Goal: Check status

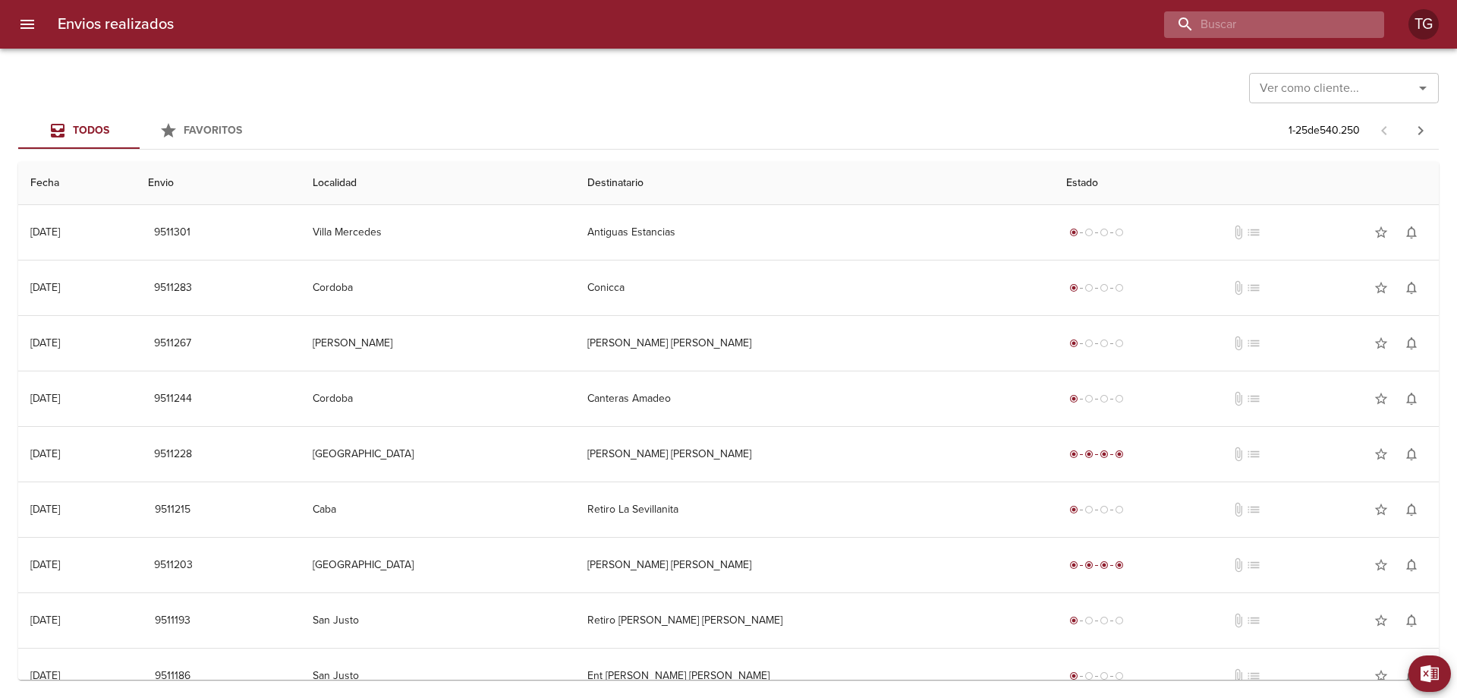
click at [1294, 25] on input "buscar" at bounding box center [1261, 24] width 194 height 27
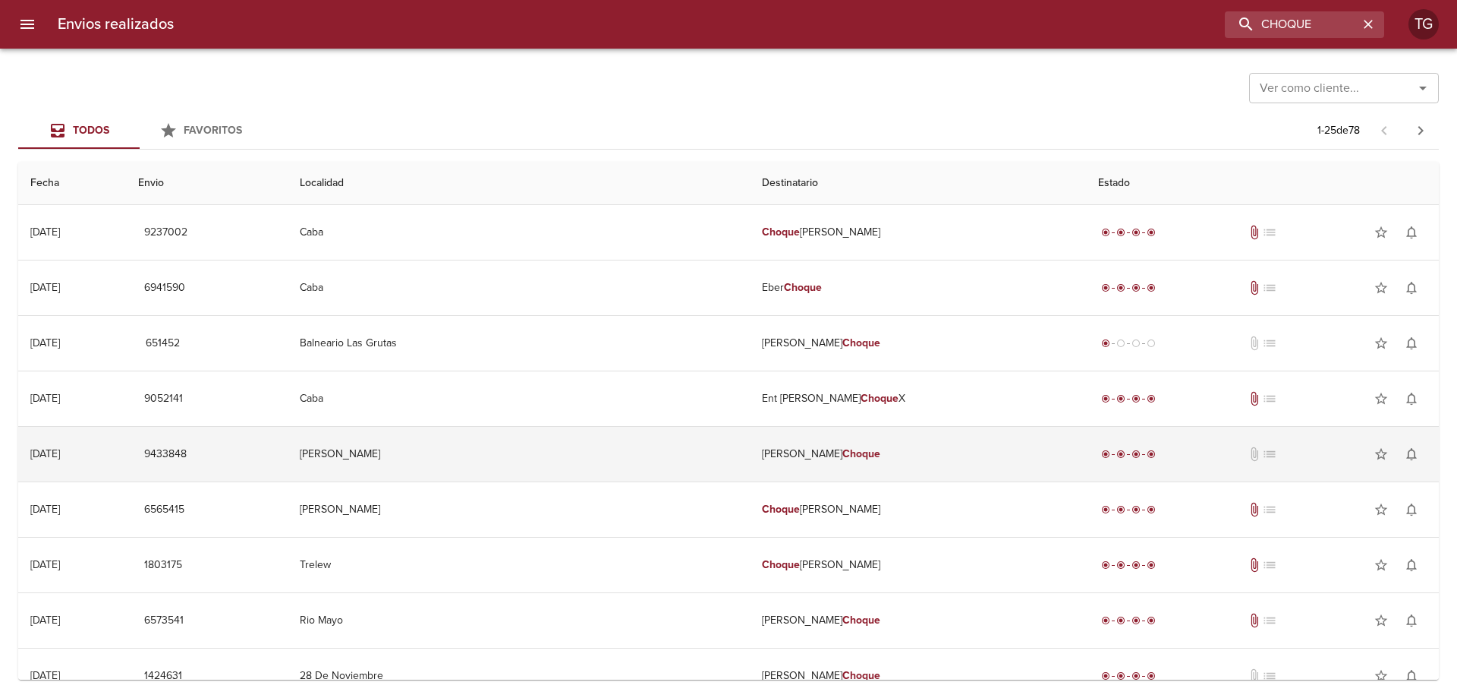
click at [880, 462] on td "[PERSON_NAME]" at bounding box center [918, 454] width 336 height 55
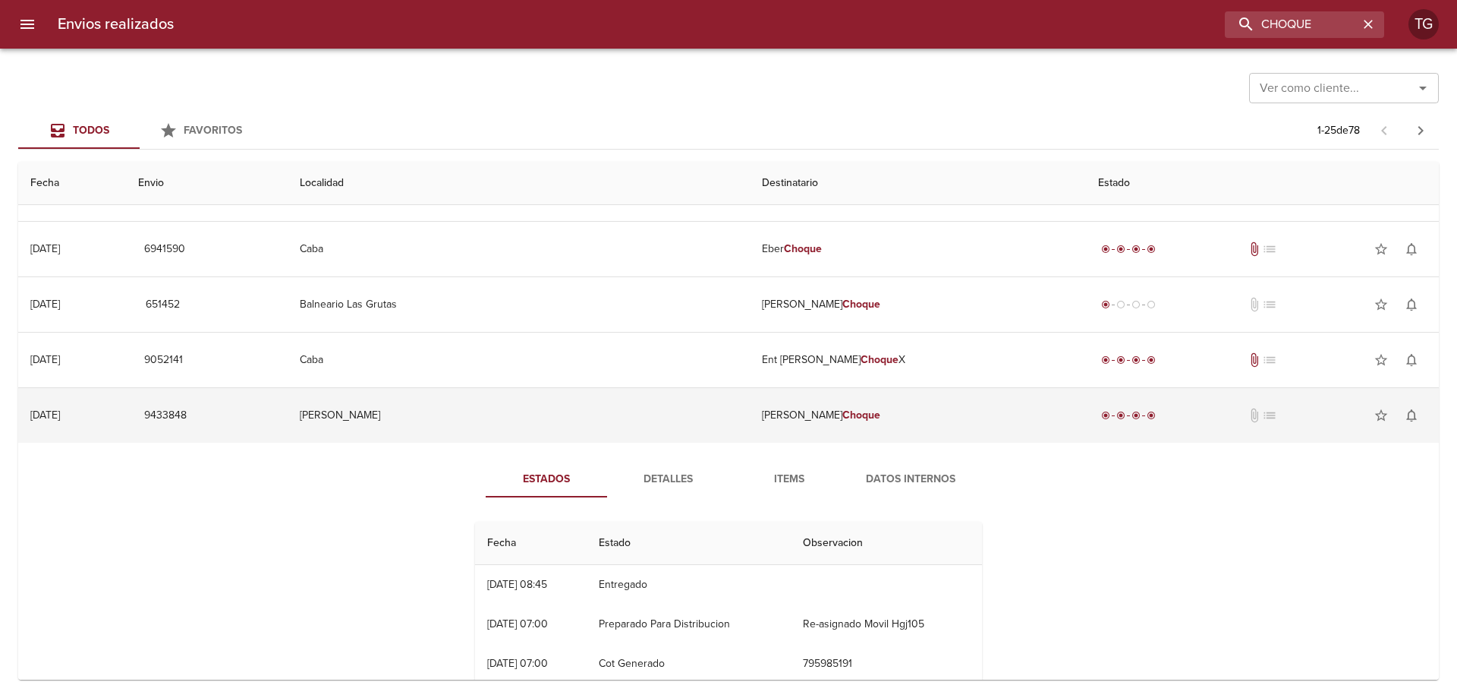
scroll to position [76, 0]
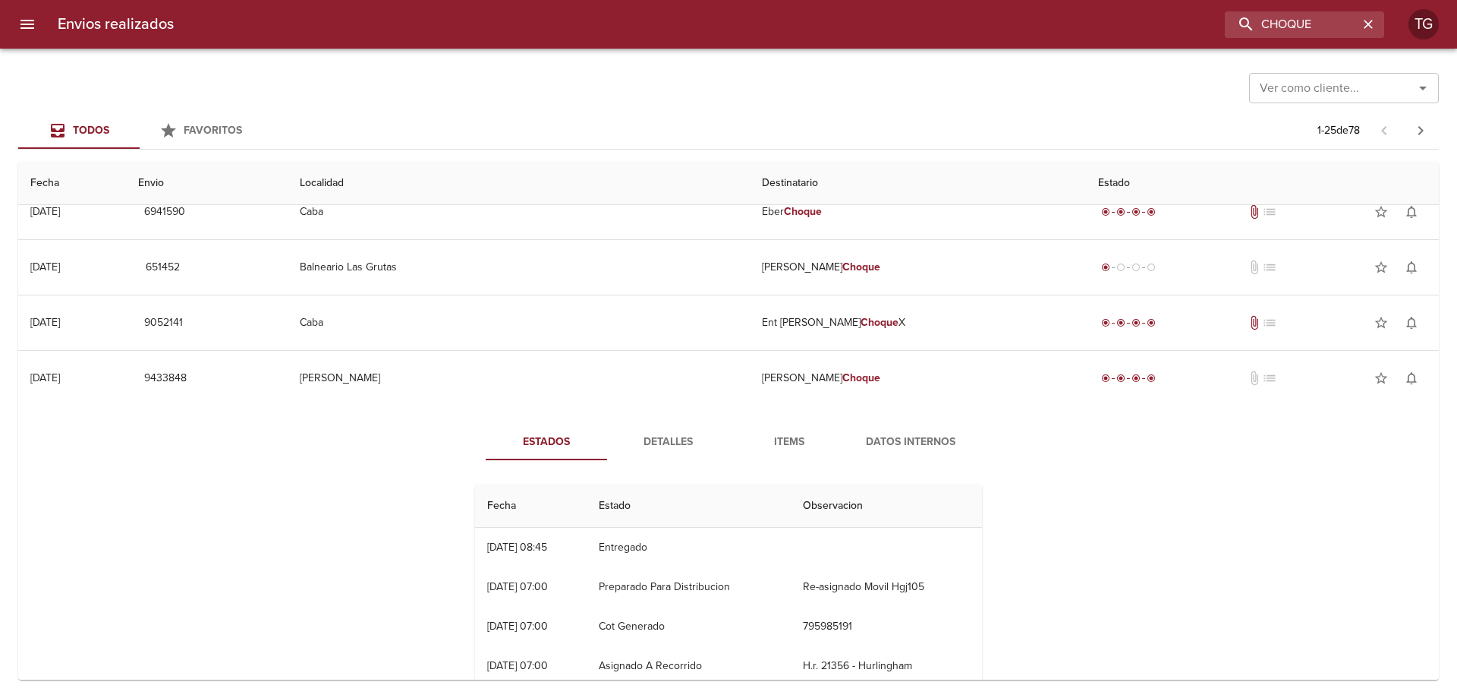
click at [667, 437] on span "Detalles" at bounding box center [667, 442] width 103 height 19
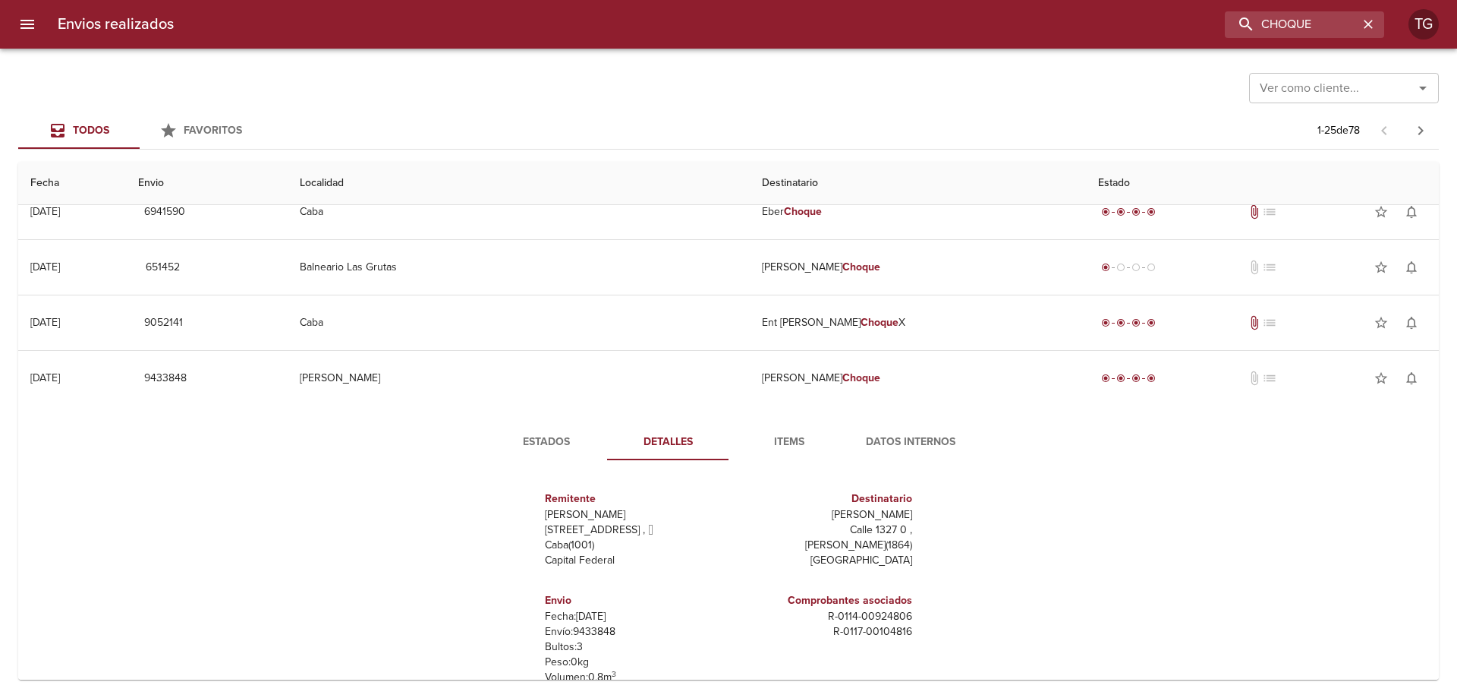
click at [546, 462] on div "Estados Detalles Items Datos Internos Remitente Wamaro Sa [STREET_ADDRESS] Capi…" at bounding box center [728, 599] width 547 height 351
click at [528, 452] on button "Estados" at bounding box center [546, 442] width 121 height 36
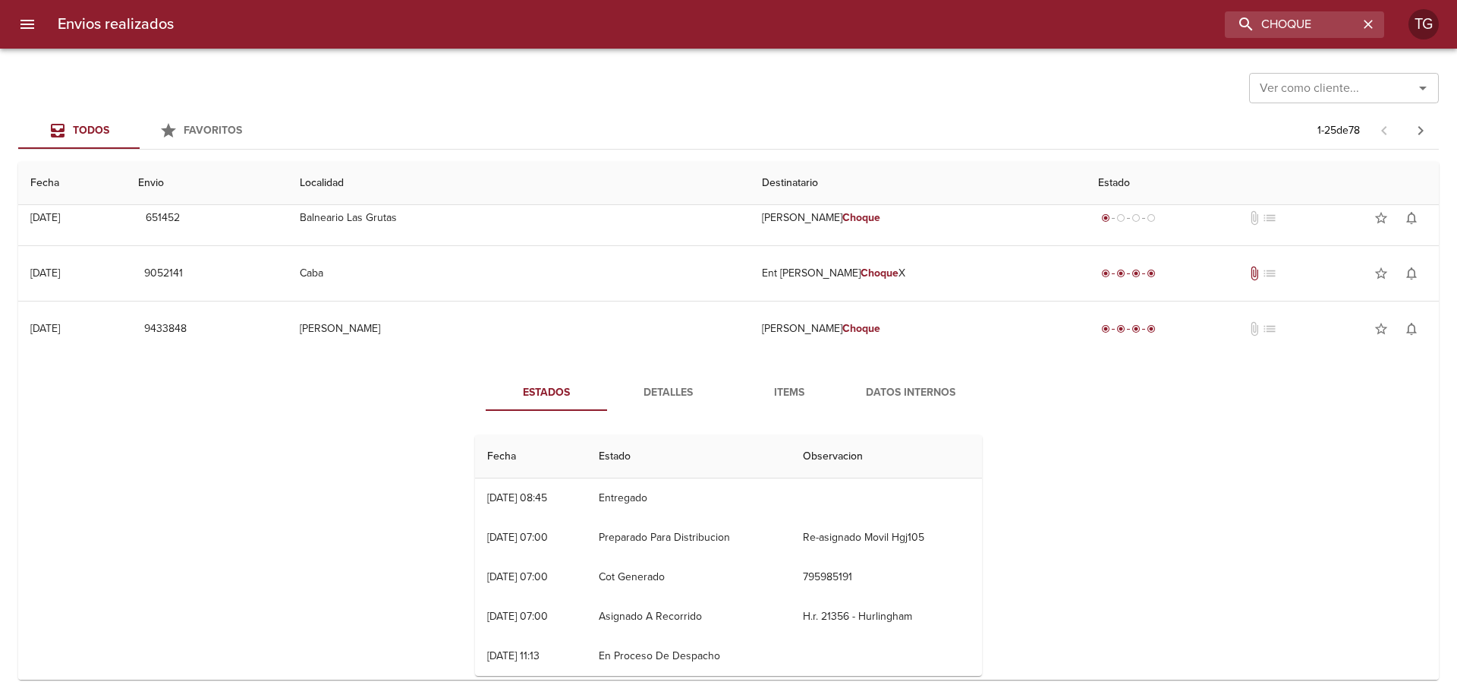
scroll to position [152, 0]
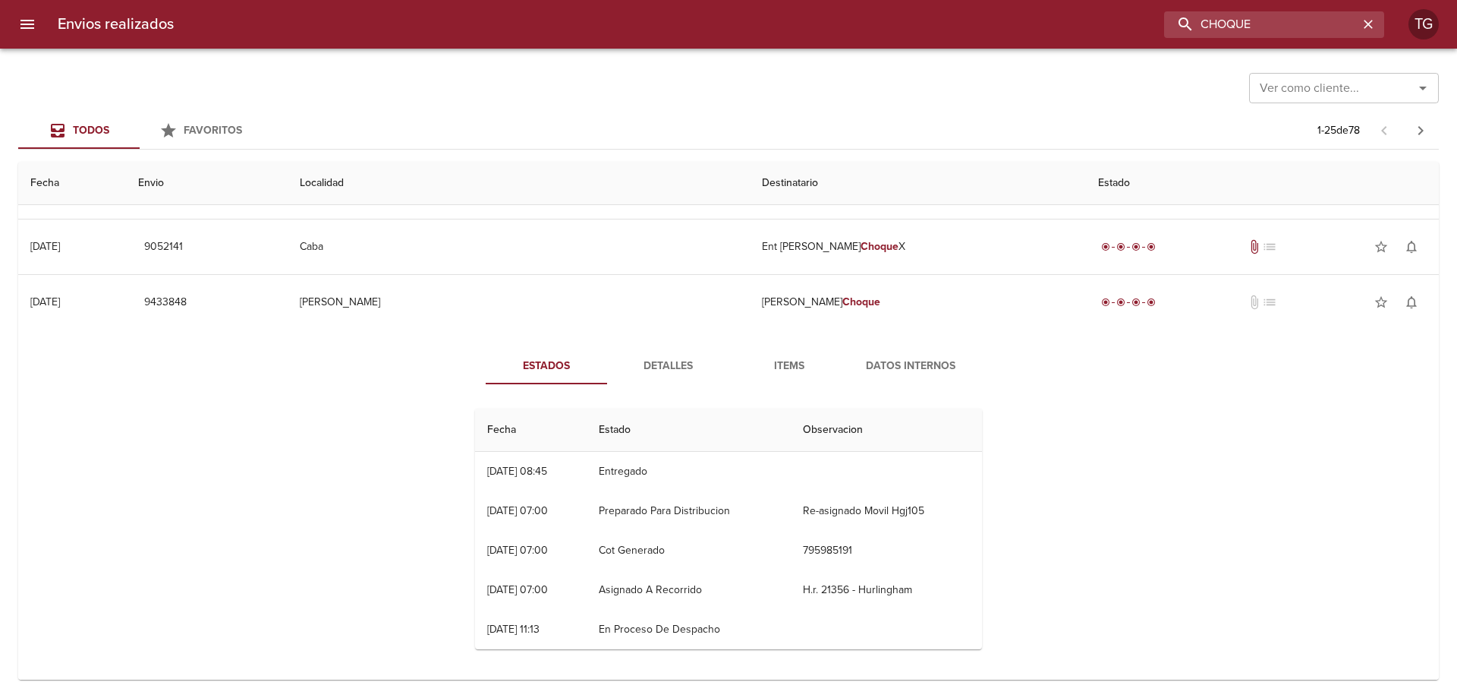
drag, startPoint x: 1347, startPoint y: 27, endPoint x: 290, endPoint y: 8, distance: 1057.5
click at [901, 27] on div "CHOQUE" at bounding box center [785, 24] width 1199 height 27
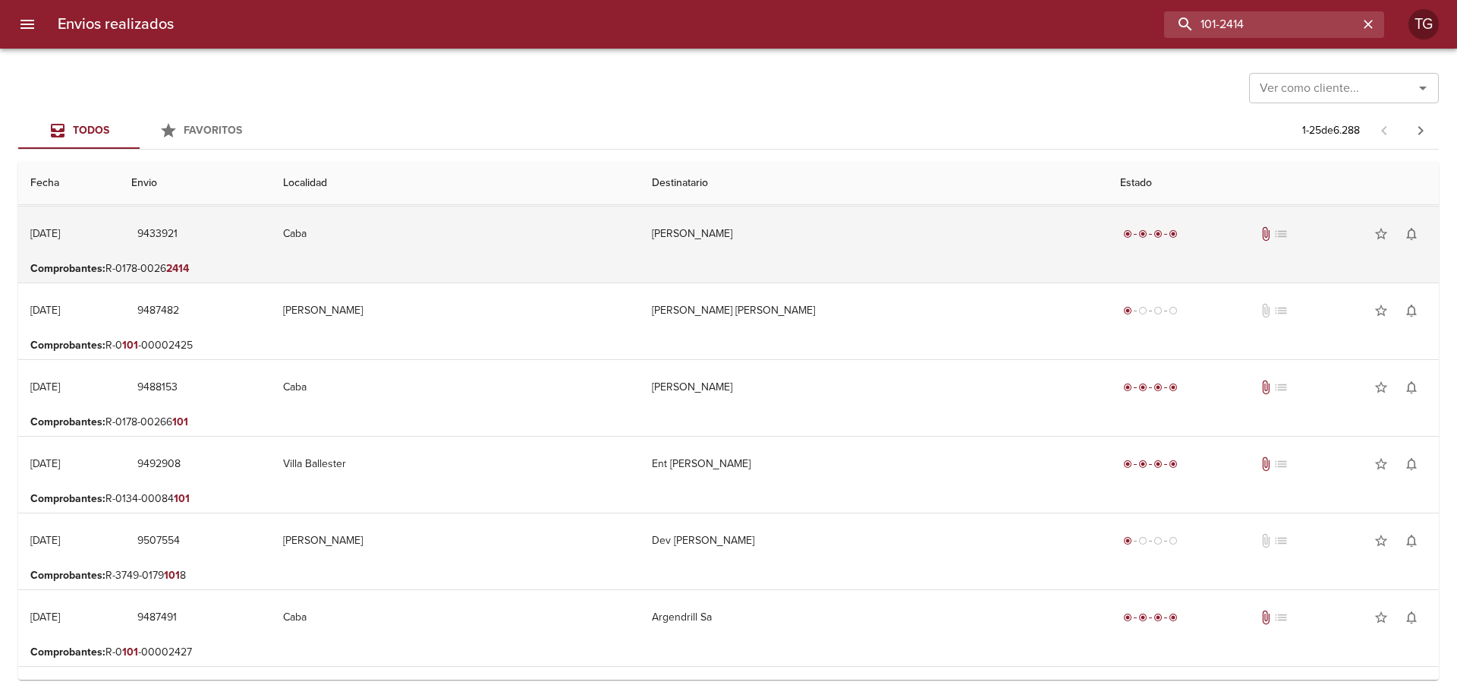
scroll to position [0, 0]
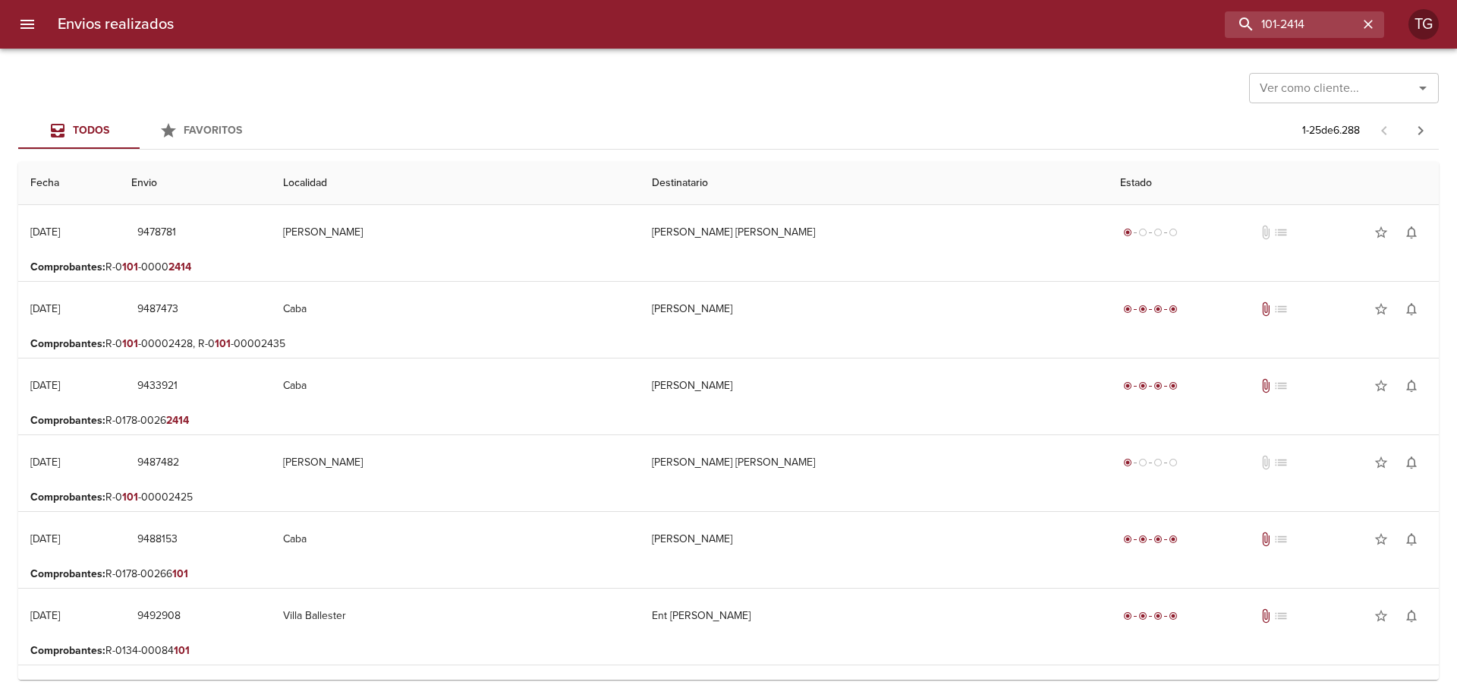
click at [1278, 8] on div "Envios realizados 101-2414 TG" at bounding box center [728, 24] width 1457 height 49
click at [1314, 23] on input "101-2414" at bounding box center [1261, 24] width 194 height 27
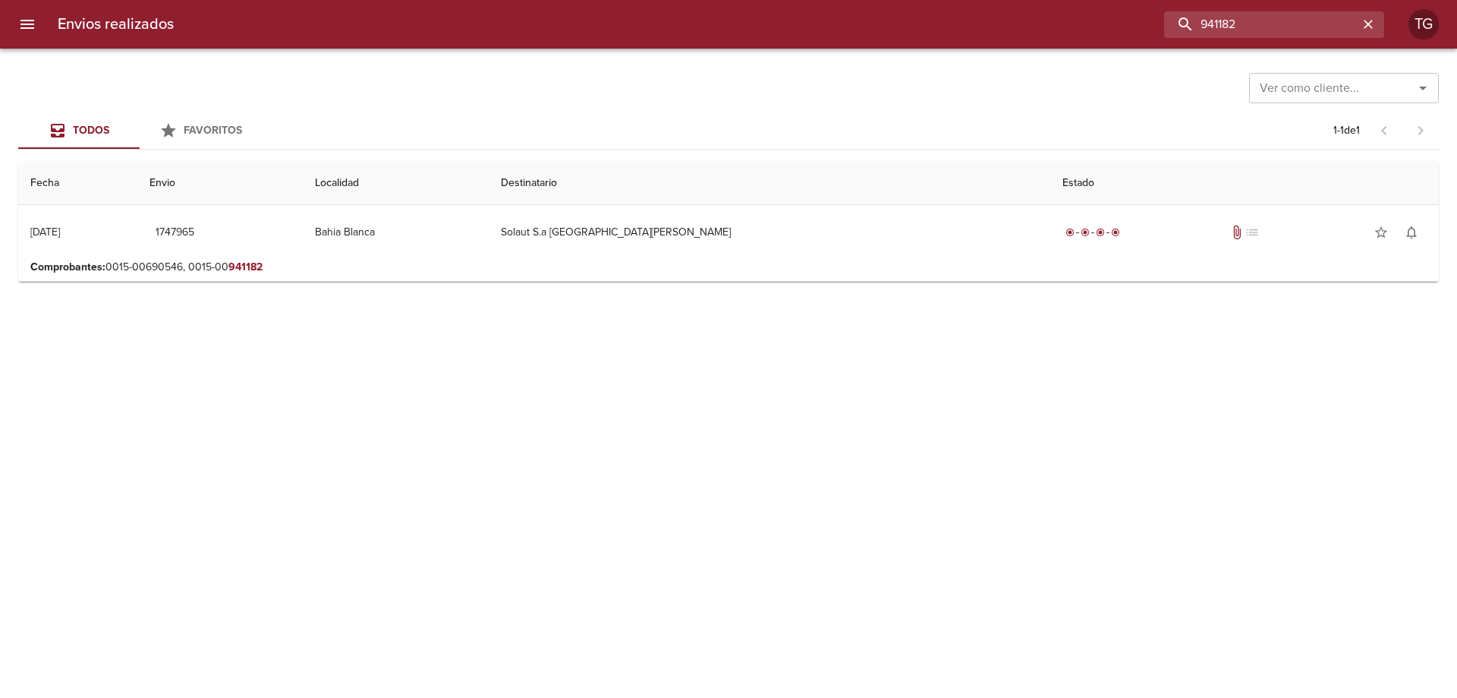
drag, startPoint x: 1302, startPoint y: 19, endPoint x: 1164, endPoint y: 23, distance: 137.4
click at [1177, 25] on input "941182" at bounding box center [1261, 24] width 194 height 27
paste input "4"
type input "9414182"
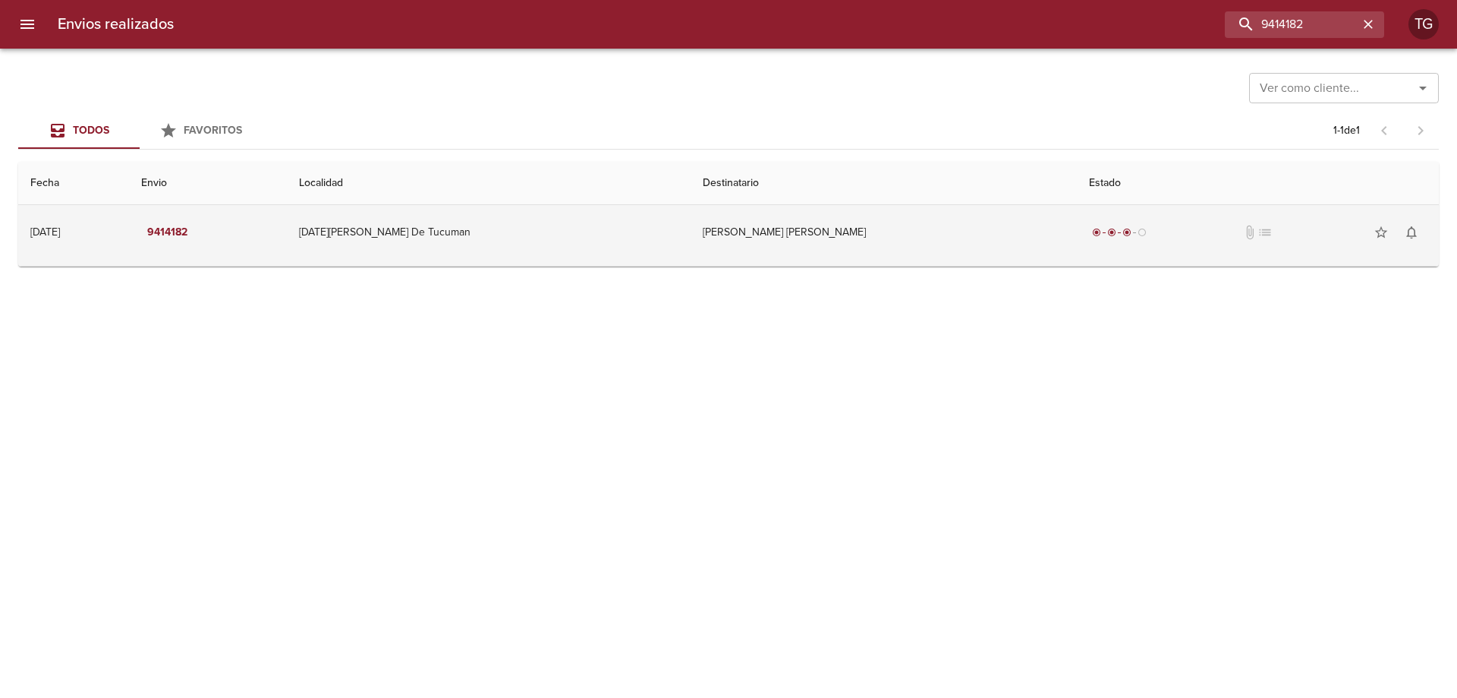
click at [883, 207] on td "[PERSON_NAME] [PERSON_NAME]" at bounding box center [884, 232] width 386 height 55
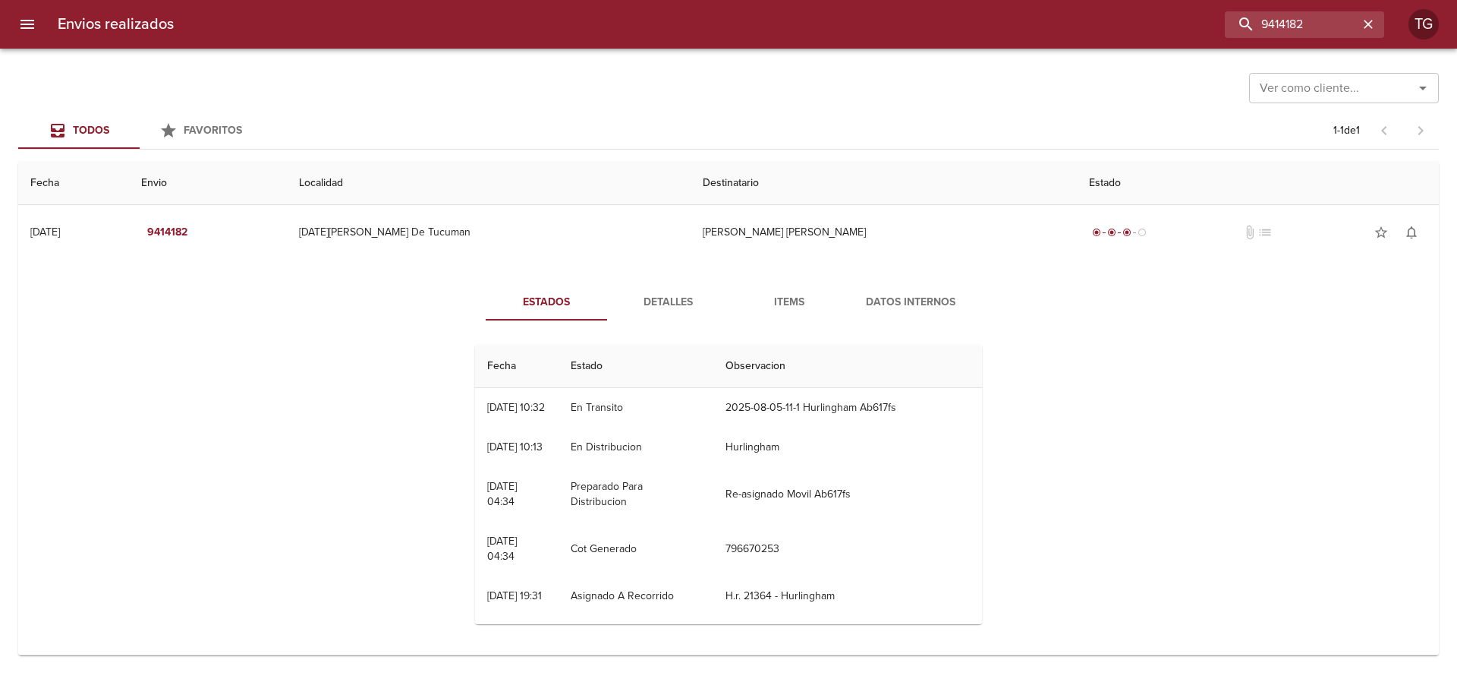
click at [805, 291] on button "Items" at bounding box center [789, 302] width 121 height 36
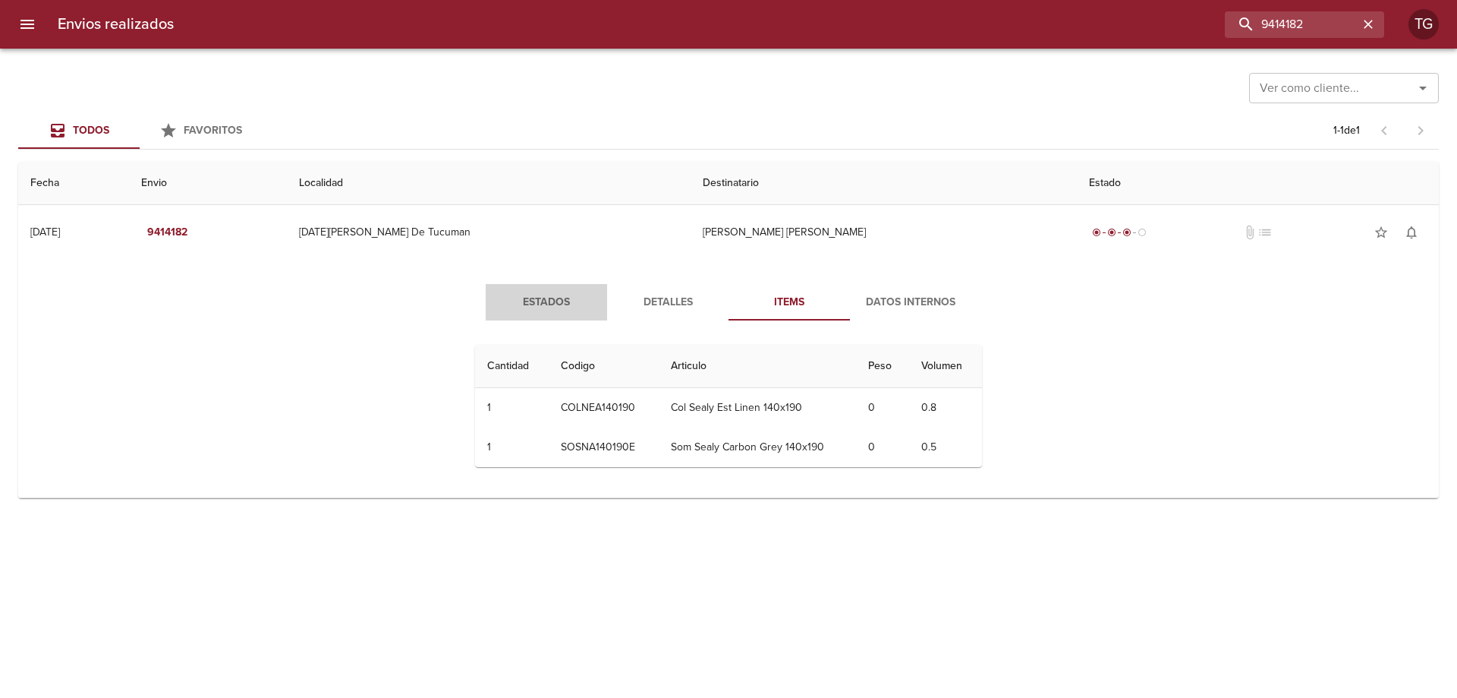
click at [559, 300] on span "Estados" at bounding box center [546, 302] width 103 height 19
